Goal: Obtain resource: Download file/media

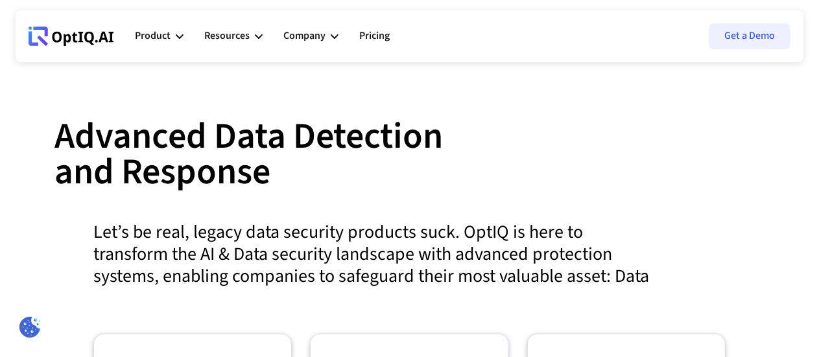
scroll to position [514, 0]
click at [32, 261] on div "Advanced Data Detection and Response The rise in data breaches shows that curre…" at bounding box center [410, 226] width 788 height 215
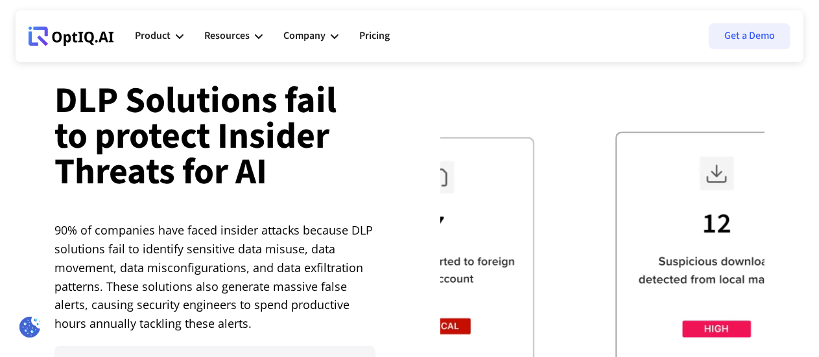
scroll to position [2518, 0]
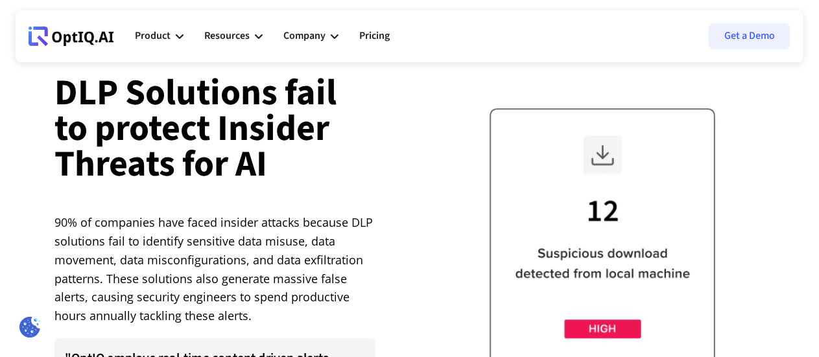
click at [506, 273] on div at bounding box center [602, 256] width 324 height 324
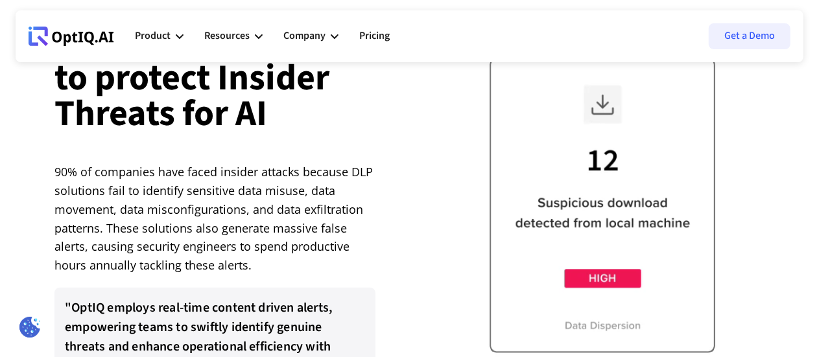
scroll to position [2571, 0]
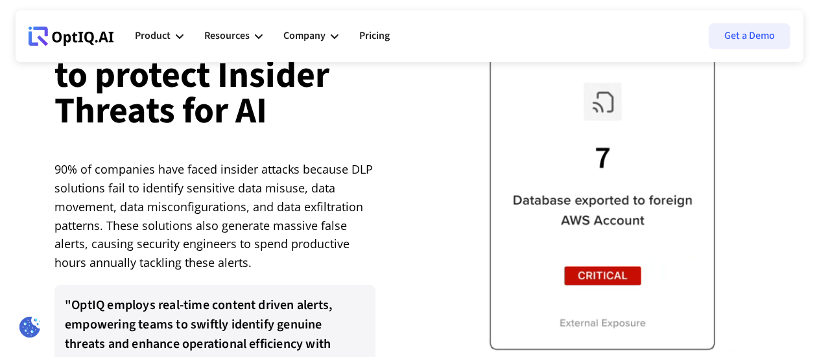
click at [506, 273] on div at bounding box center [602, 203] width 324 height 324
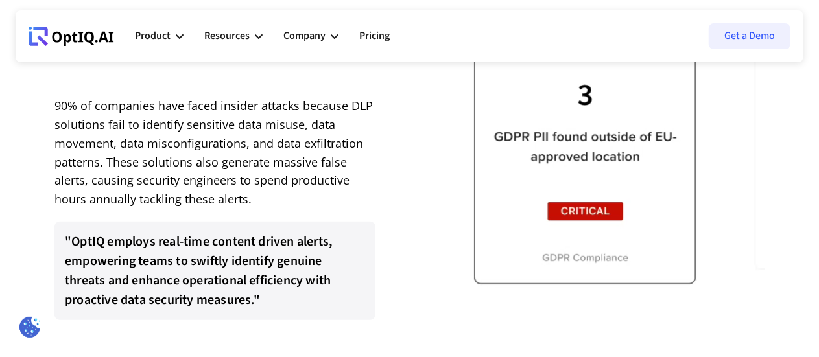
scroll to position [2657, 0]
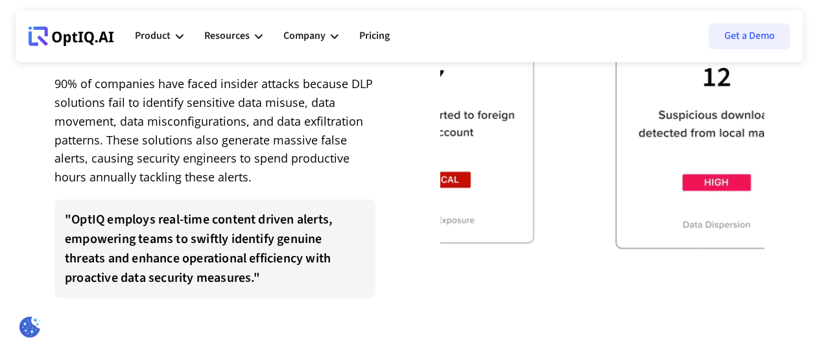
click at [573, 272] on div at bounding box center [602, 117] width 324 height 324
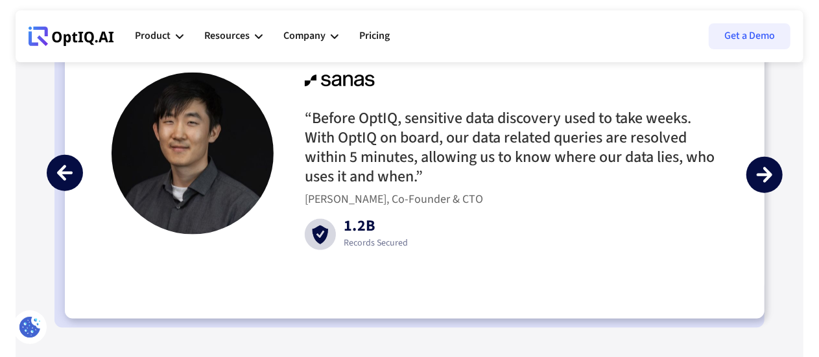
scroll to position [3173, 0]
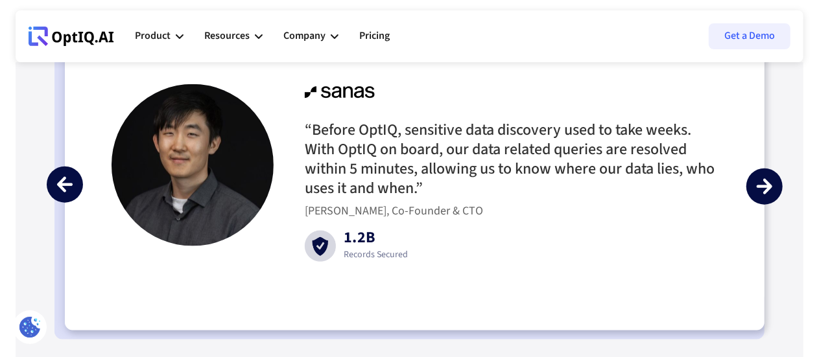
click at [769, 195] on img "next slide" at bounding box center [765, 187] width 16 height 16
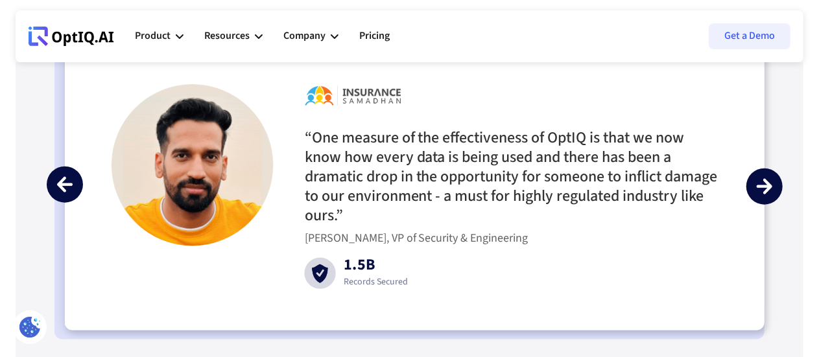
click at [761, 195] on img "next slide" at bounding box center [765, 187] width 16 height 16
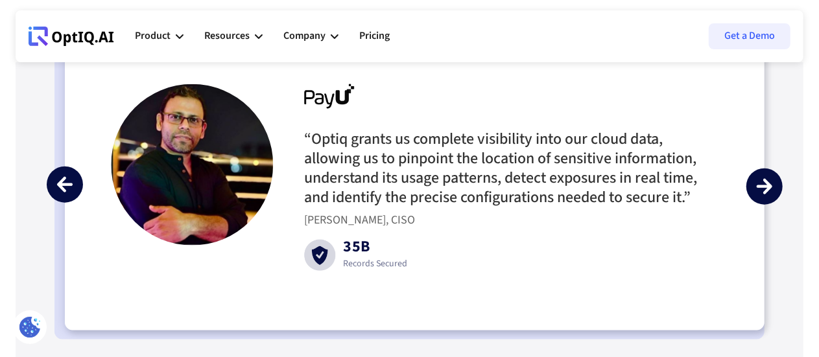
click at [765, 195] on img "next slide" at bounding box center [765, 187] width 16 height 16
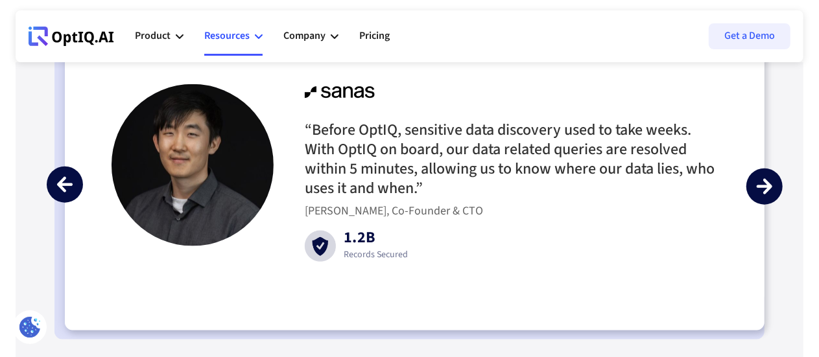
click at [257, 35] on icon at bounding box center [259, 36] width 8 height 8
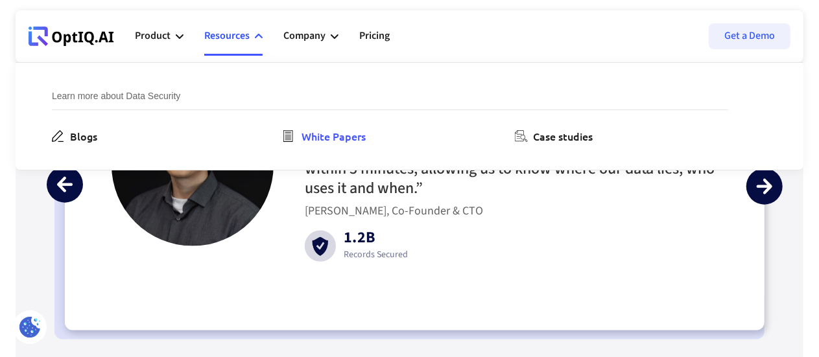
click at [348, 131] on div "White Papers" at bounding box center [334, 136] width 64 height 16
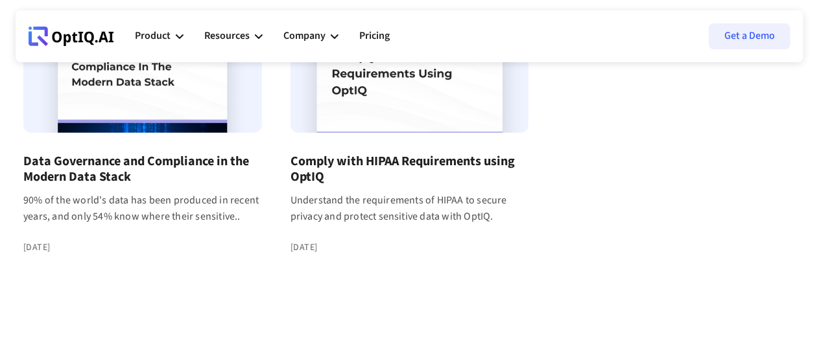
scroll to position [219, 0]
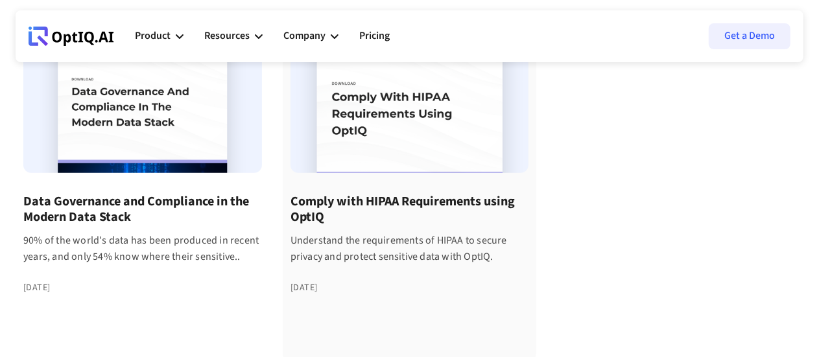
click at [359, 162] on div at bounding box center [410, 96] width 239 height 156
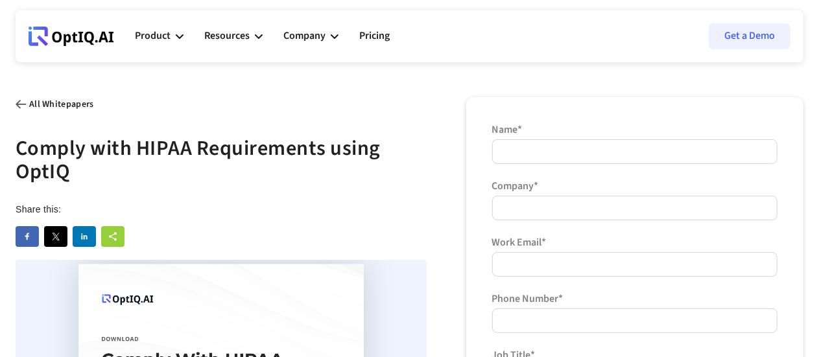
click at [16, 103] on img at bounding box center [21, 104] width 11 height 9
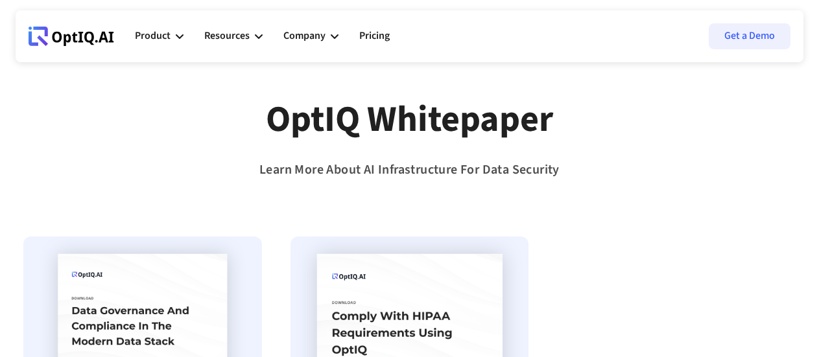
scroll to position [219, 0]
